Goal: Task Accomplishment & Management: Manage account settings

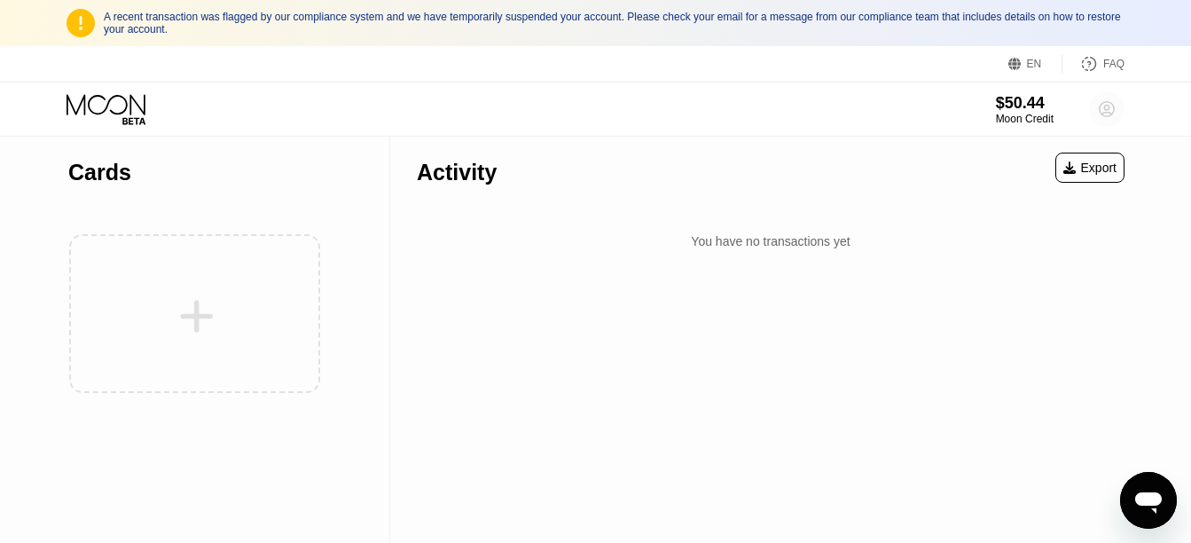
click at [1108, 112] on icon at bounding box center [1107, 110] width 10 height 10
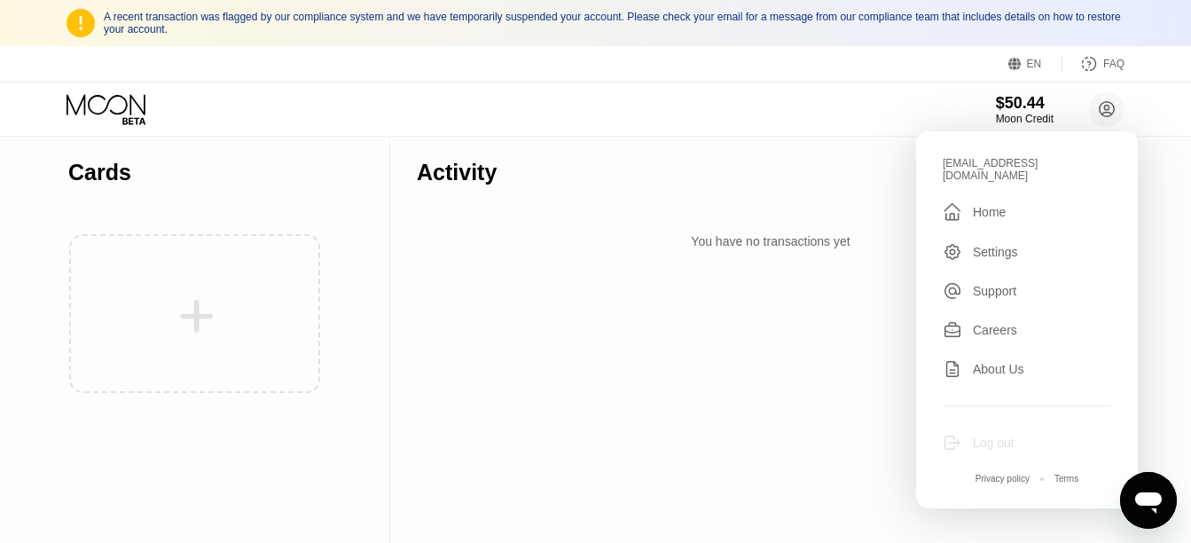
click at [1015, 434] on div "Log out" at bounding box center [1026, 443] width 168 height 20
